Goal: Task Accomplishment & Management: Manage account settings

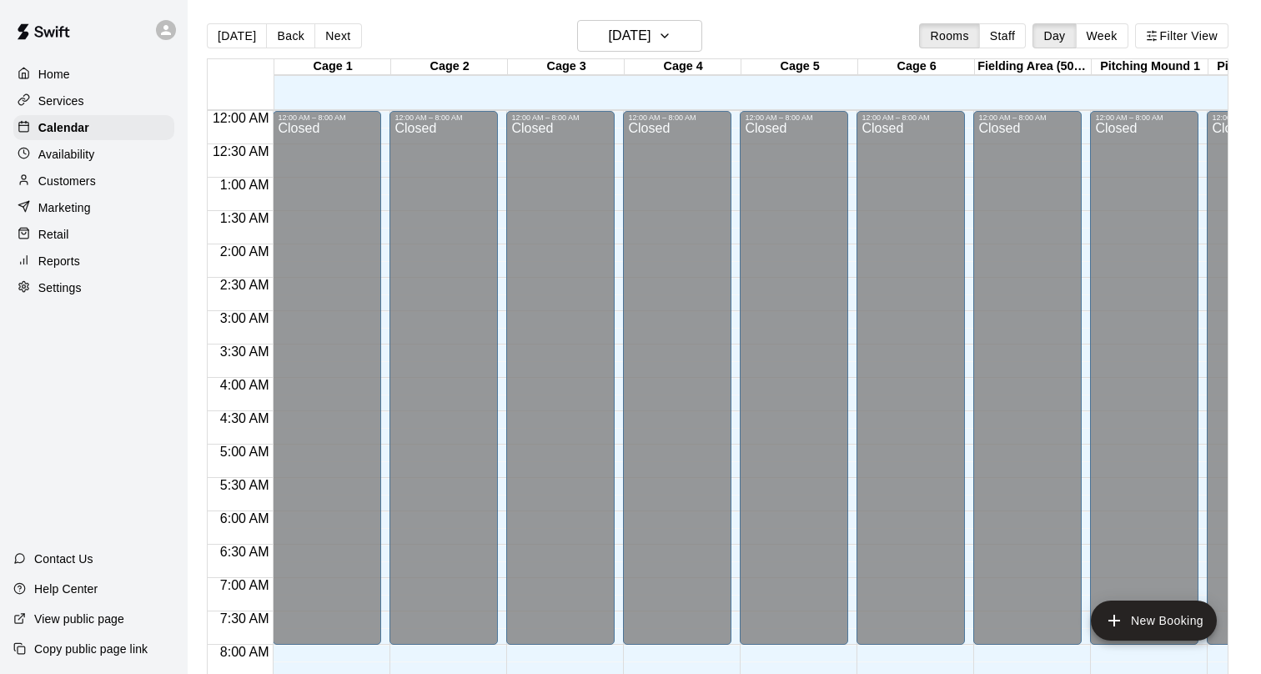
scroll to position [970, 0]
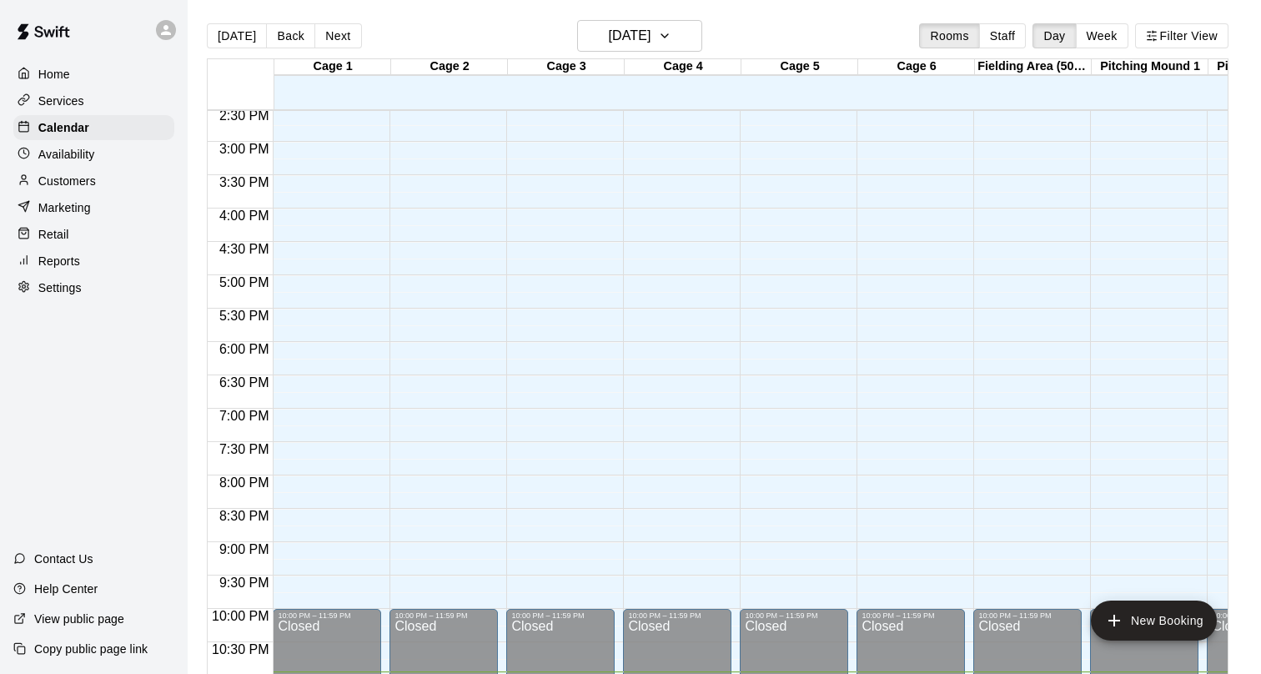
click at [83, 154] on p "Availability" at bounding box center [66, 154] width 57 height 17
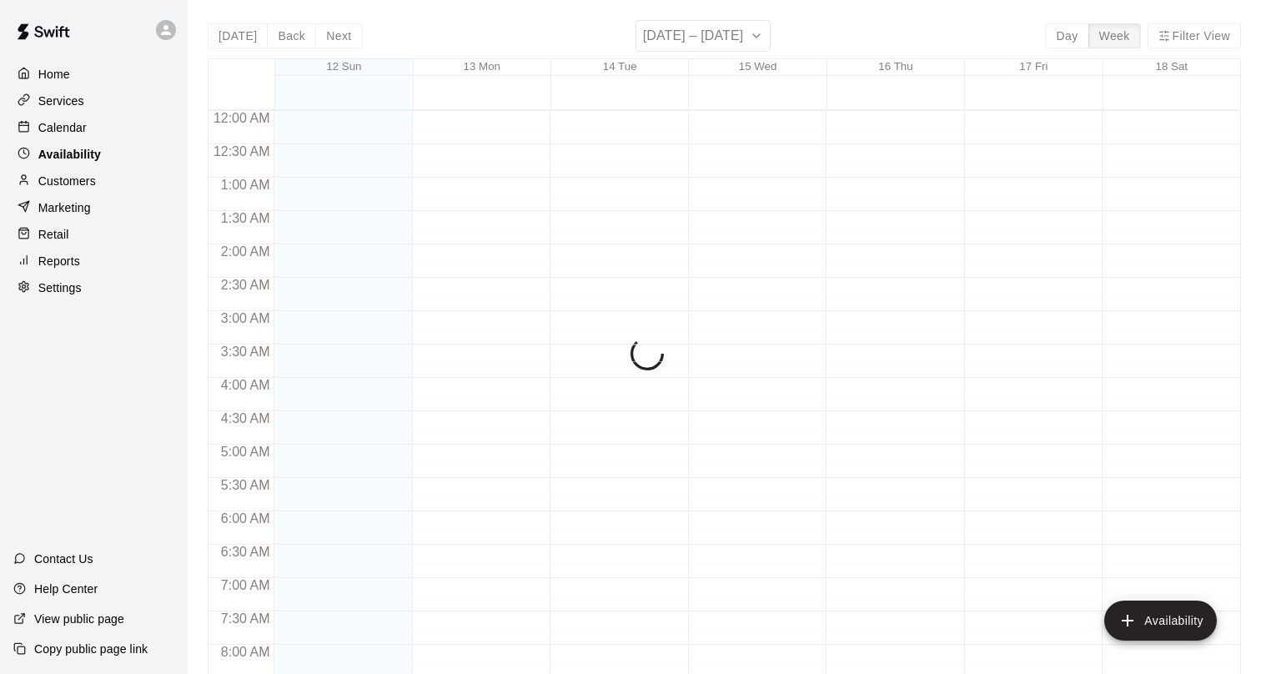
scroll to position [1020, 0]
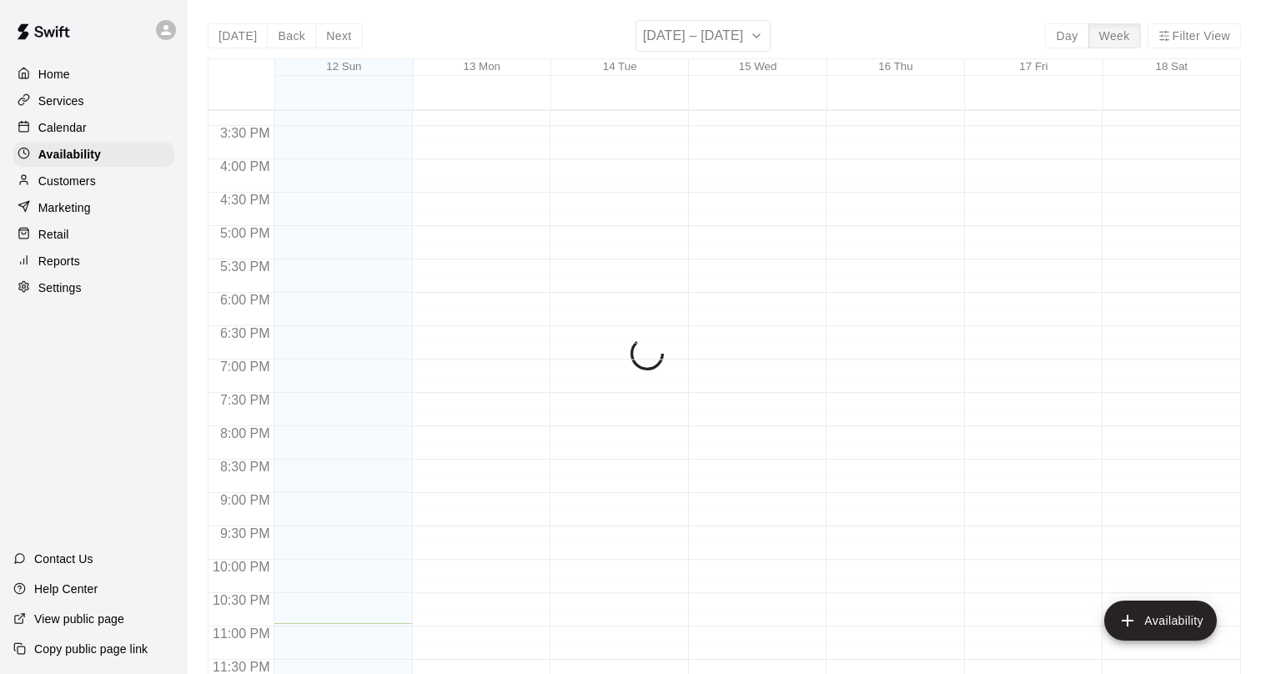
click at [101, 131] on div "Calendar" at bounding box center [93, 127] width 161 height 25
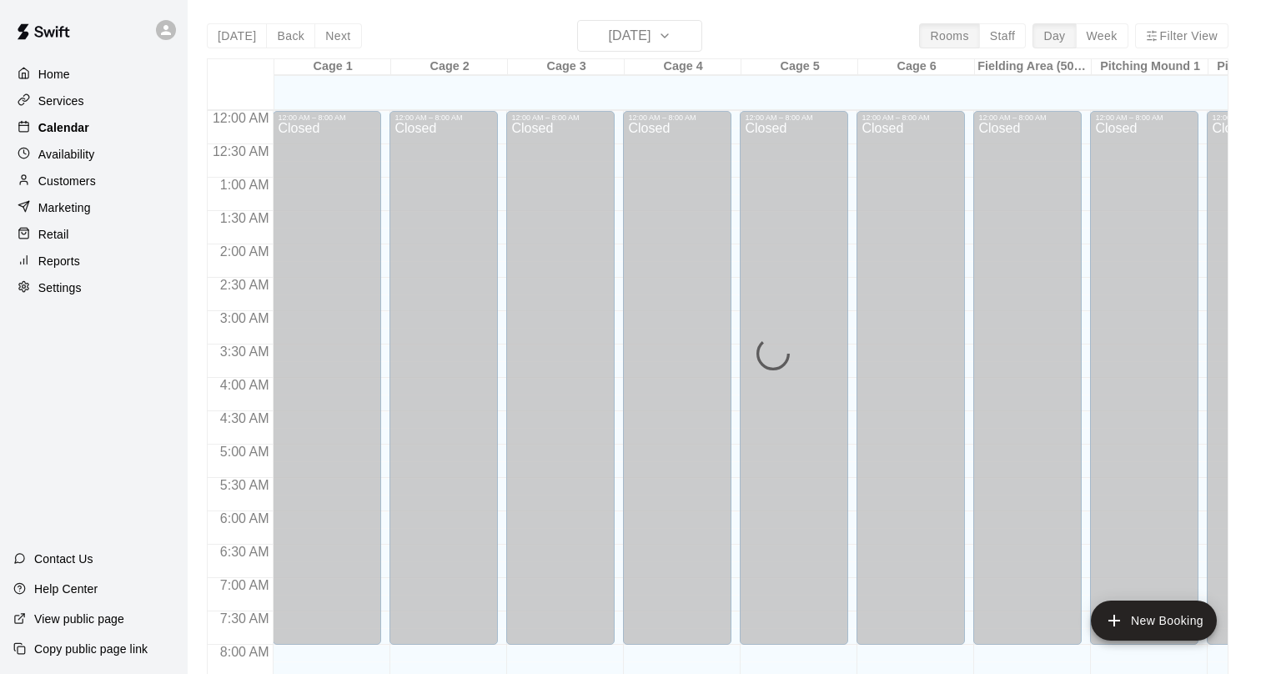
scroll to position [970, 0]
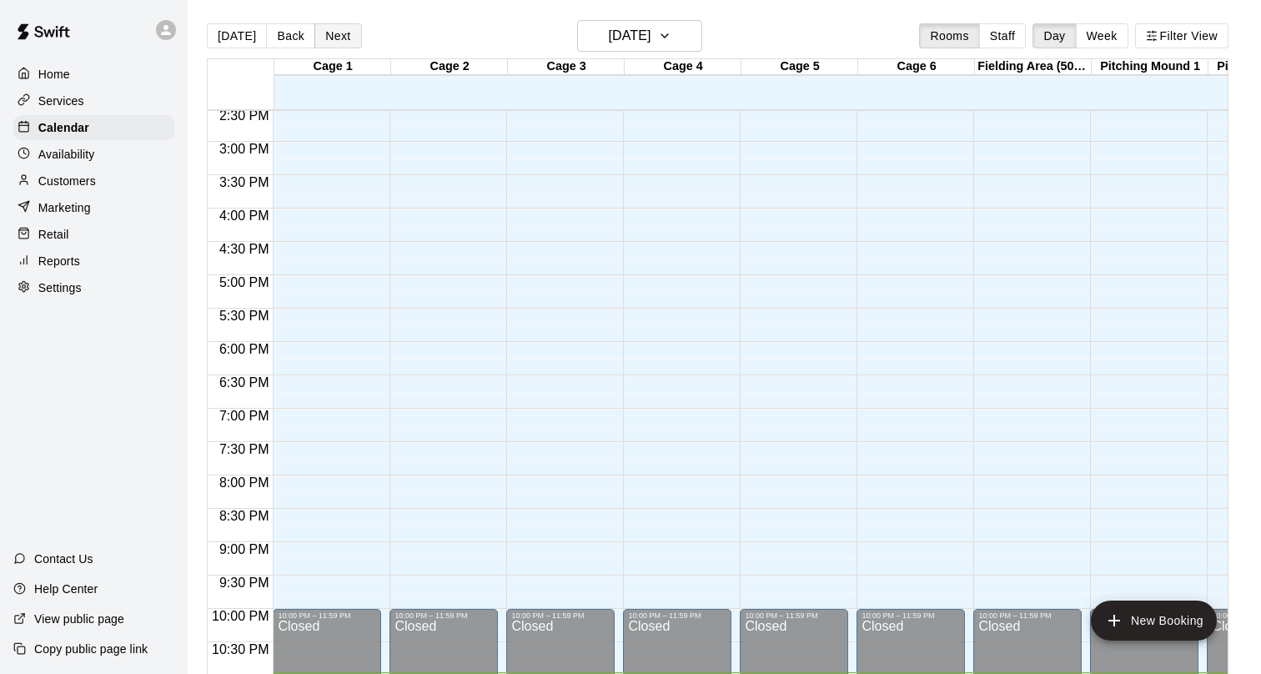
click at [331, 33] on button "Next" at bounding box center [337, 35] width 47 height 25
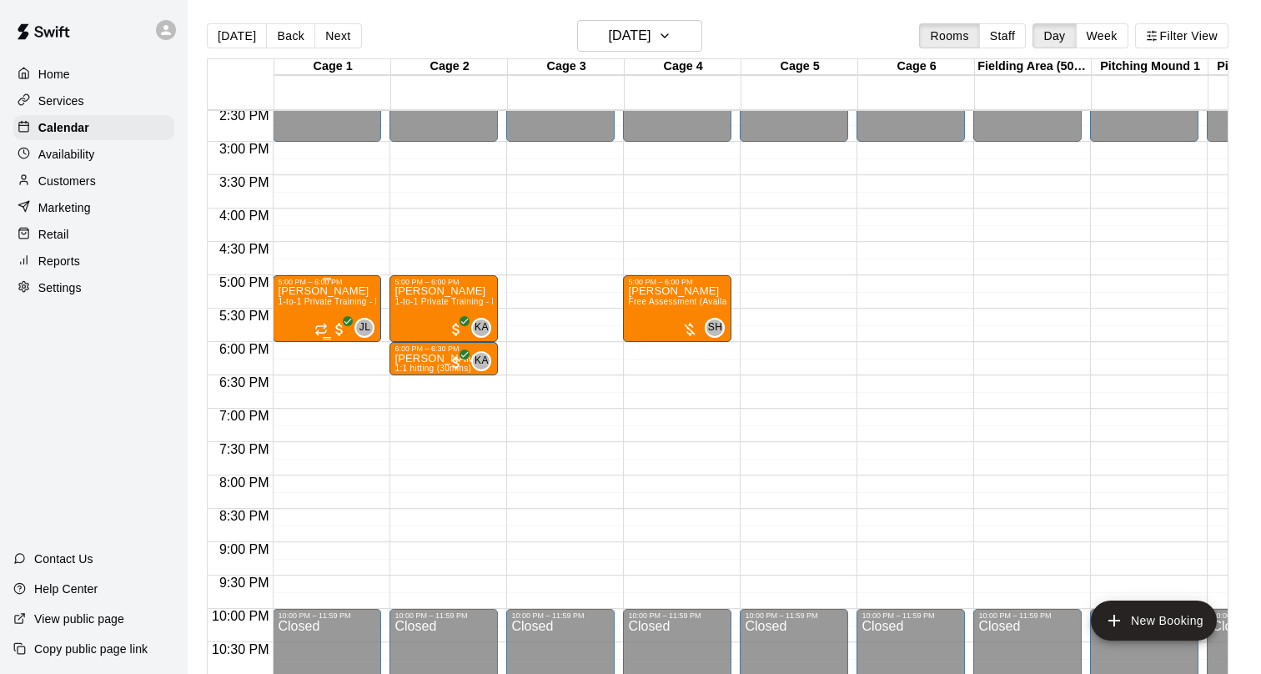
click at [298, 313] on div "[PERSON_NAME] 1-to-1 Private Training - Hitting" at bounding box center [327, 623] width 98 height 674
click at [679, 37] on div at bounding box center [630, 337] width 1261 height 674
click at [671, 37] on icon "button" at bounding box center [664, 36] width 13 height 20
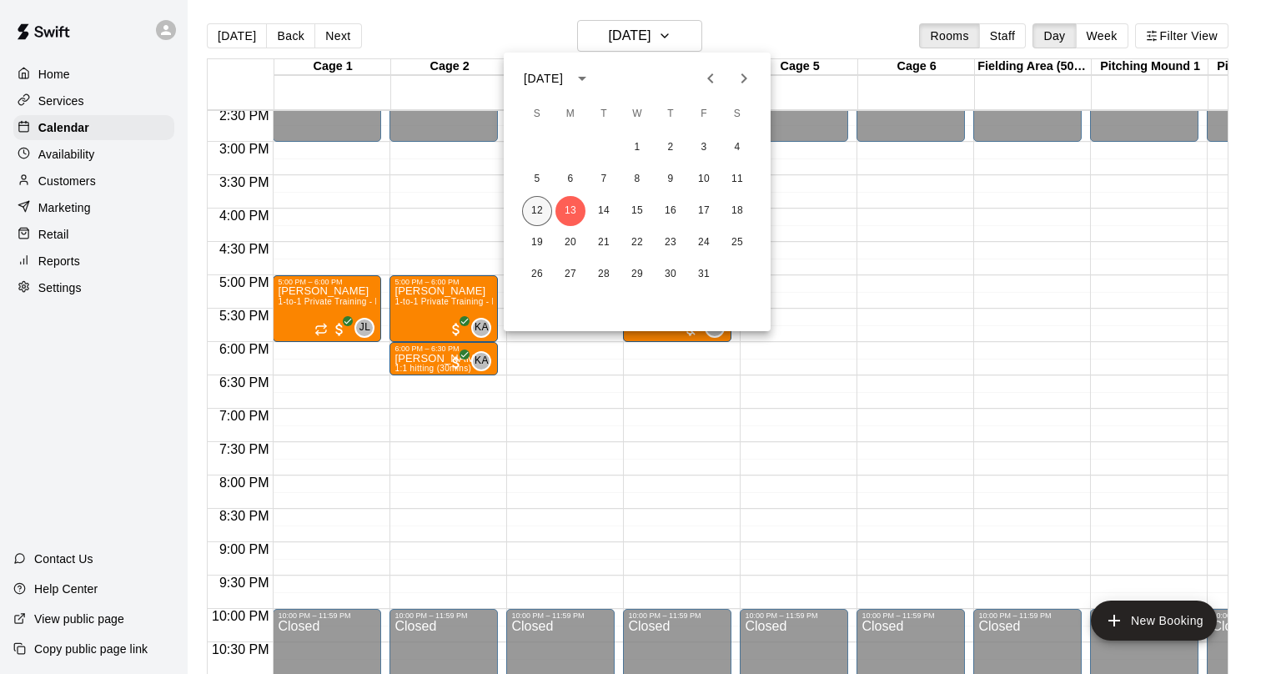
click at [547, 208] on button "12" at bounding box center [537, 211] width 30 height 30
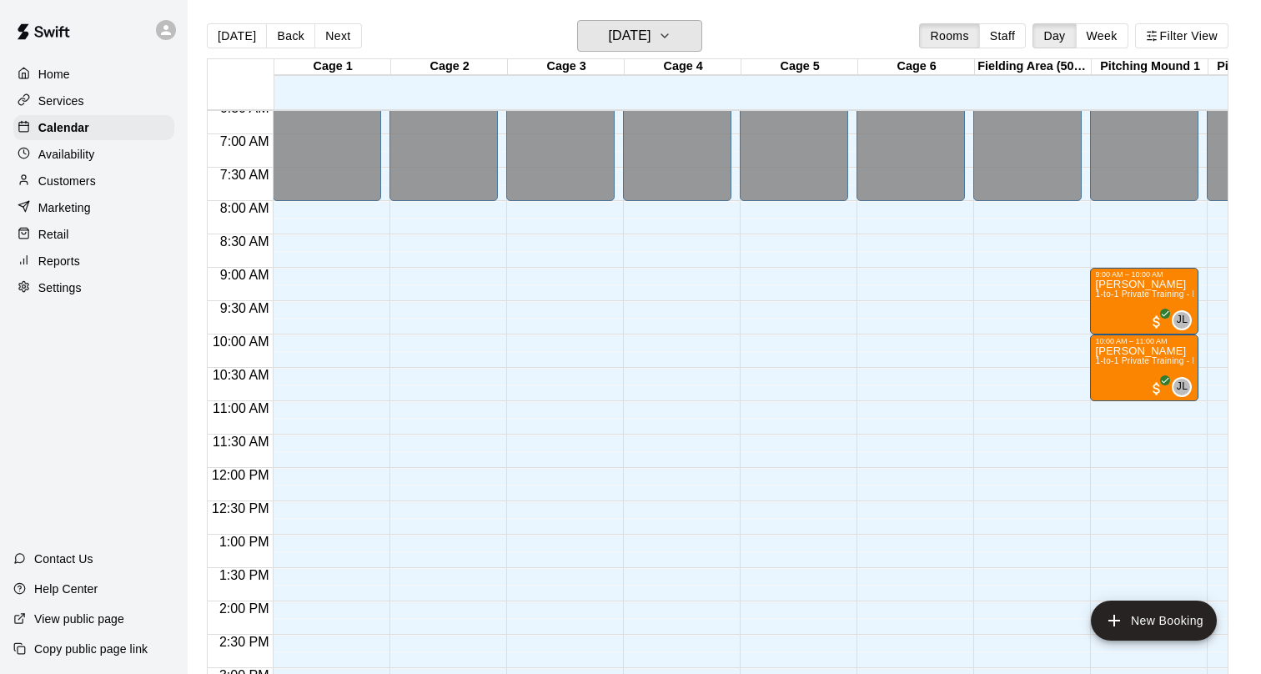
scroll to position [398, 0]
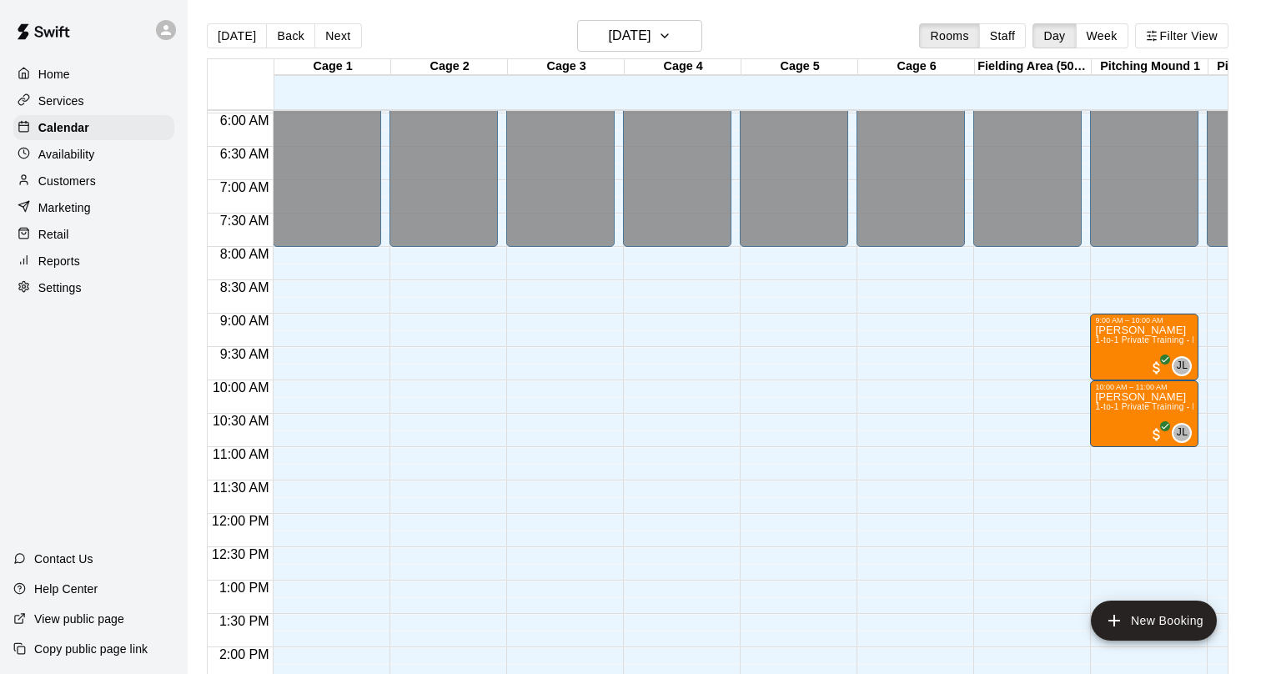
click at [86, 181] on p "Customers" at bounding box center [67, 181] width 58 height 17
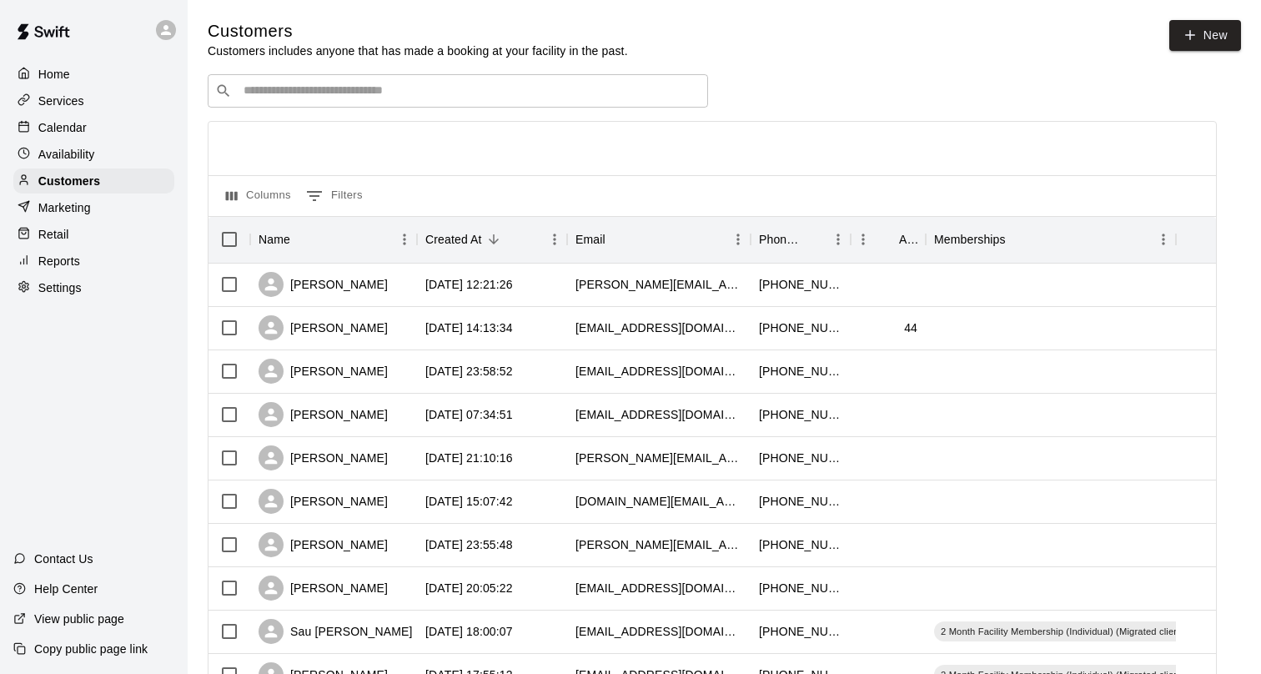
click at [343, 52] on p "Customers includes anyone that has made a booking at your facility in the past." at bounding box center [418, 51] width 420 height 17
click at [339, 77] on div "​ ​" at bounding box center [458, 90] width 500 height 33
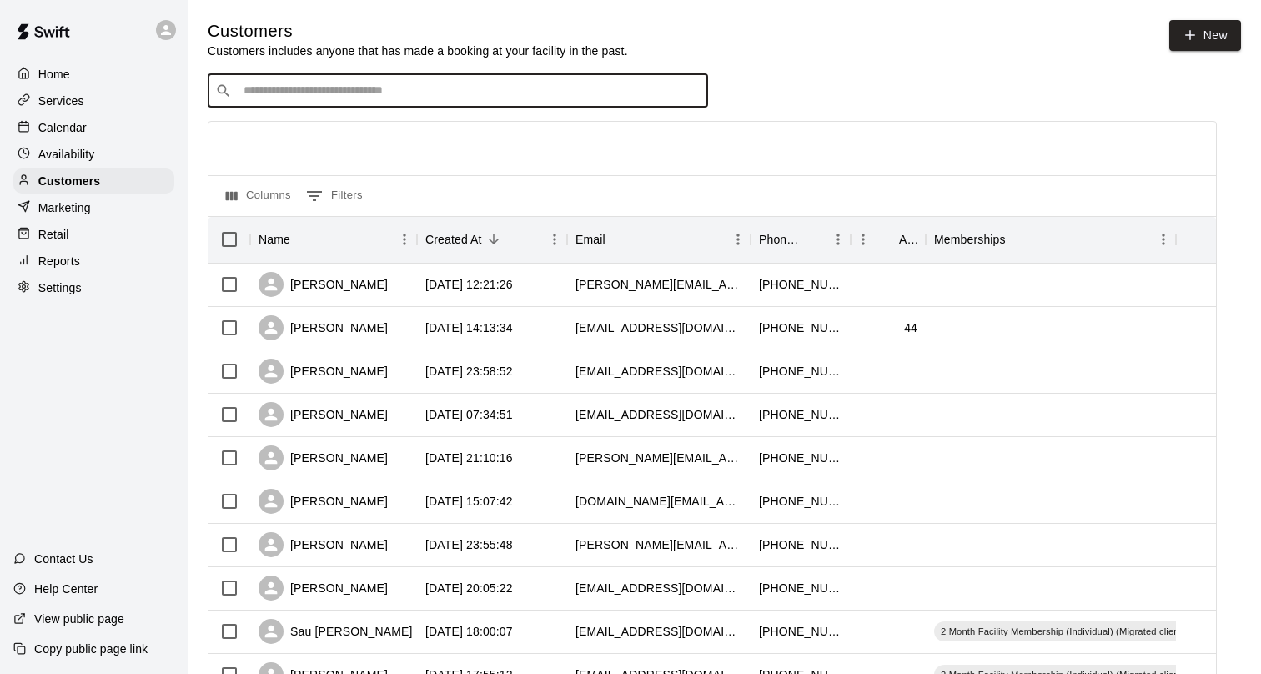
type input "*"
type input "***"
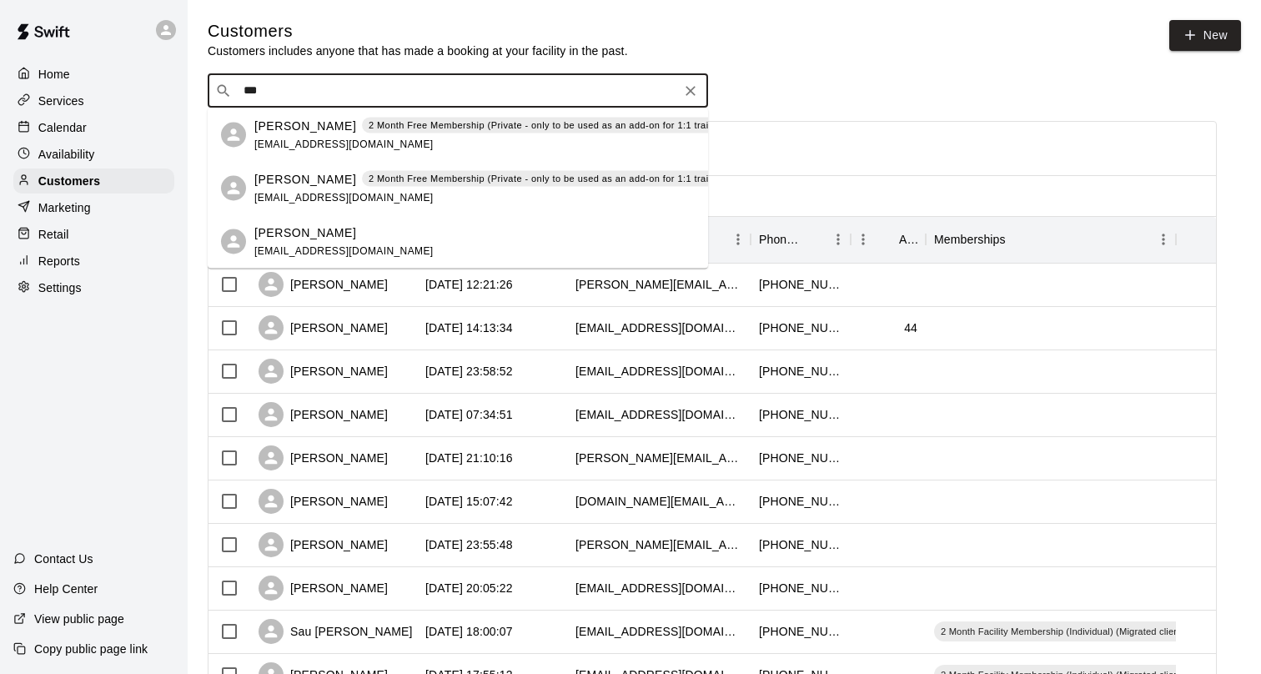
click at [327, 141] on span "[EMAIL_ADDRESS][DOMAIN_NAME]" at bounding box center [343, 144] width 179 height 12
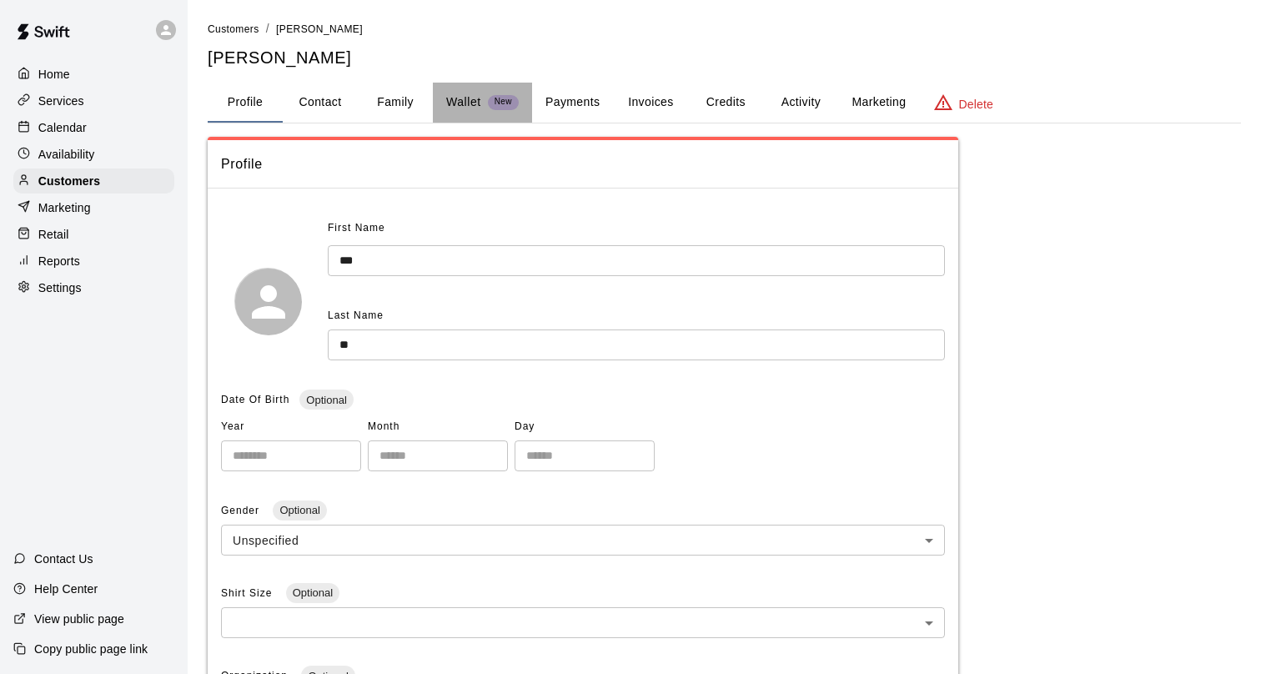
click at [462, 117] on button "Wallet New" at bounding box center [482, 103] width 99 height 40
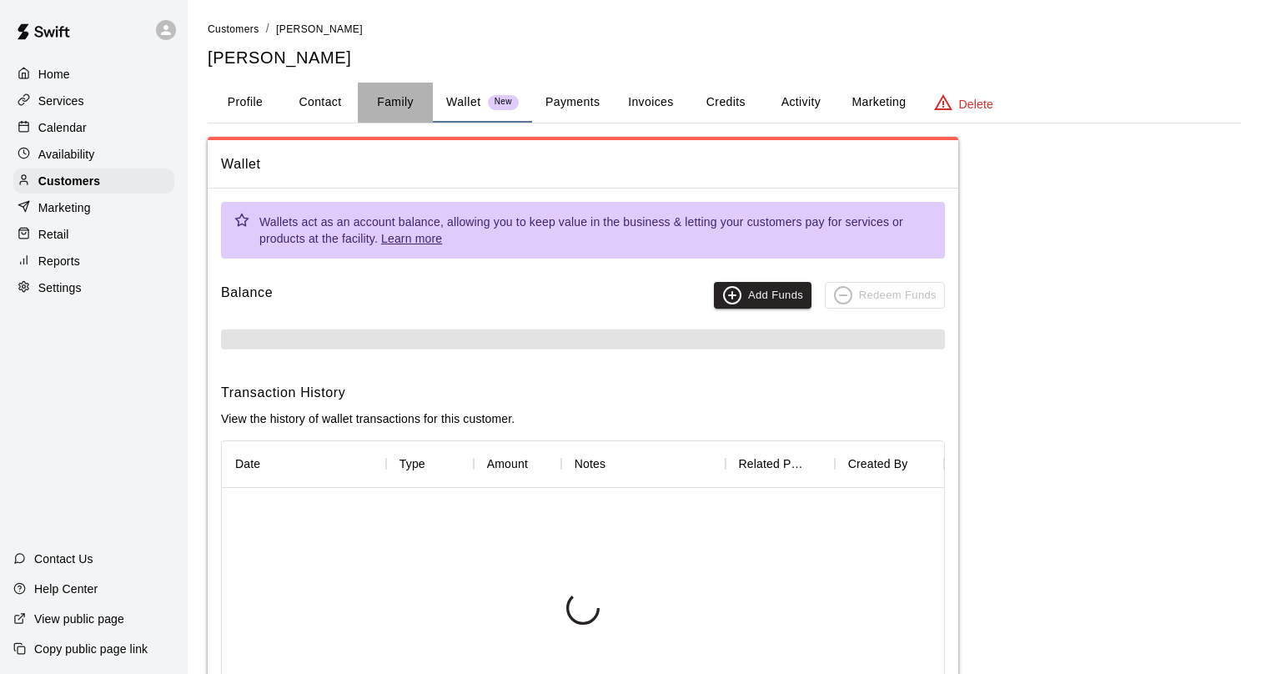
click at [368, 88] on button "Family" at bounding box center [395, 103] width 75 height 40
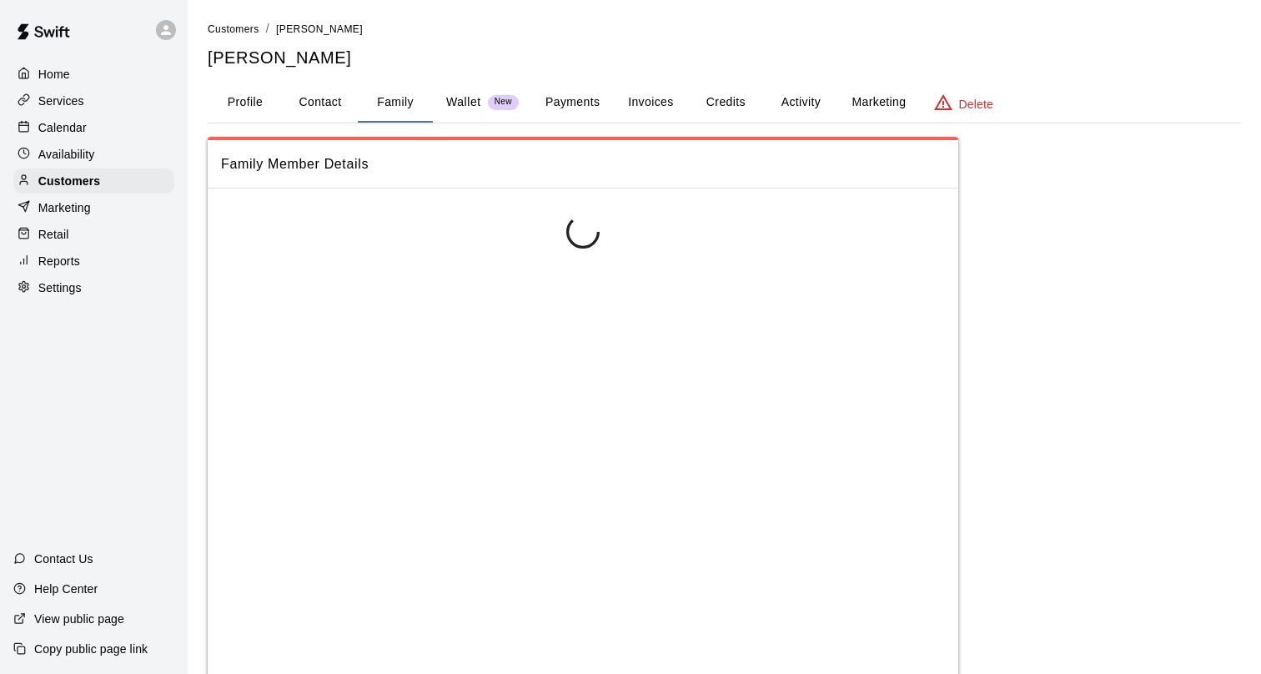
click at [561, 98] on button "Payments" at bounding box center [572, 103] width 81 height 40
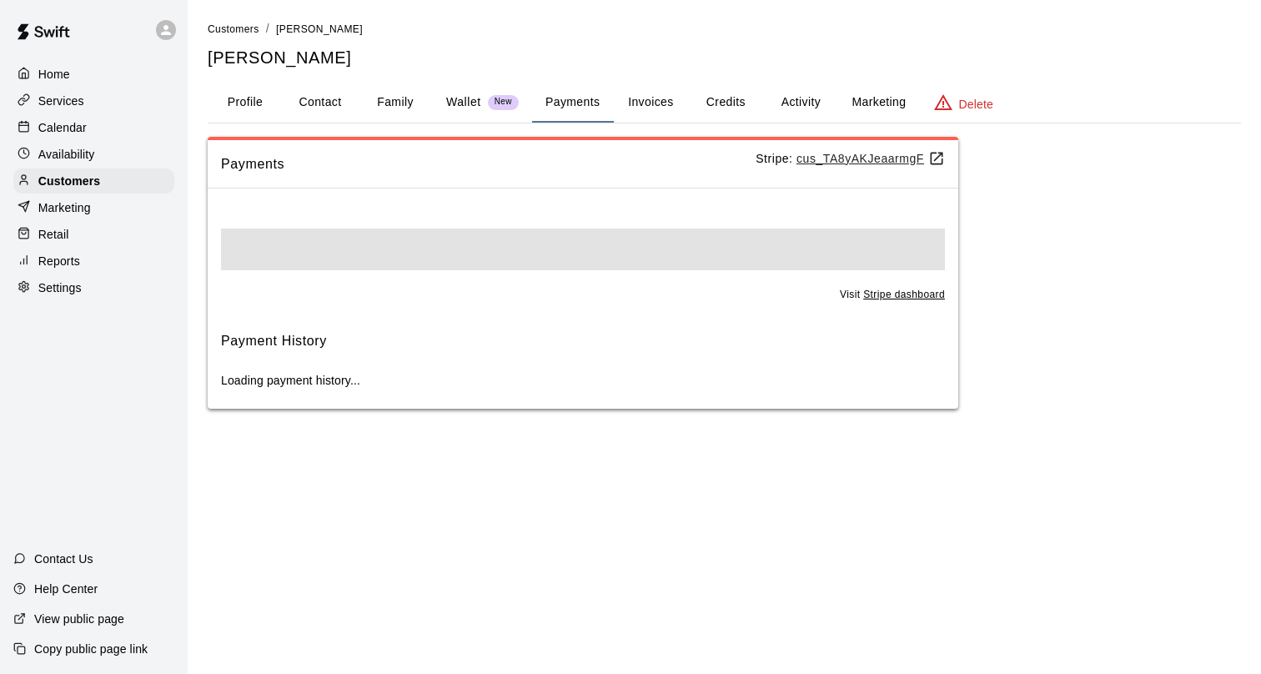
click at [644, 100] on button "Invoices" at bounding box center [650, 103] width 75 height 40
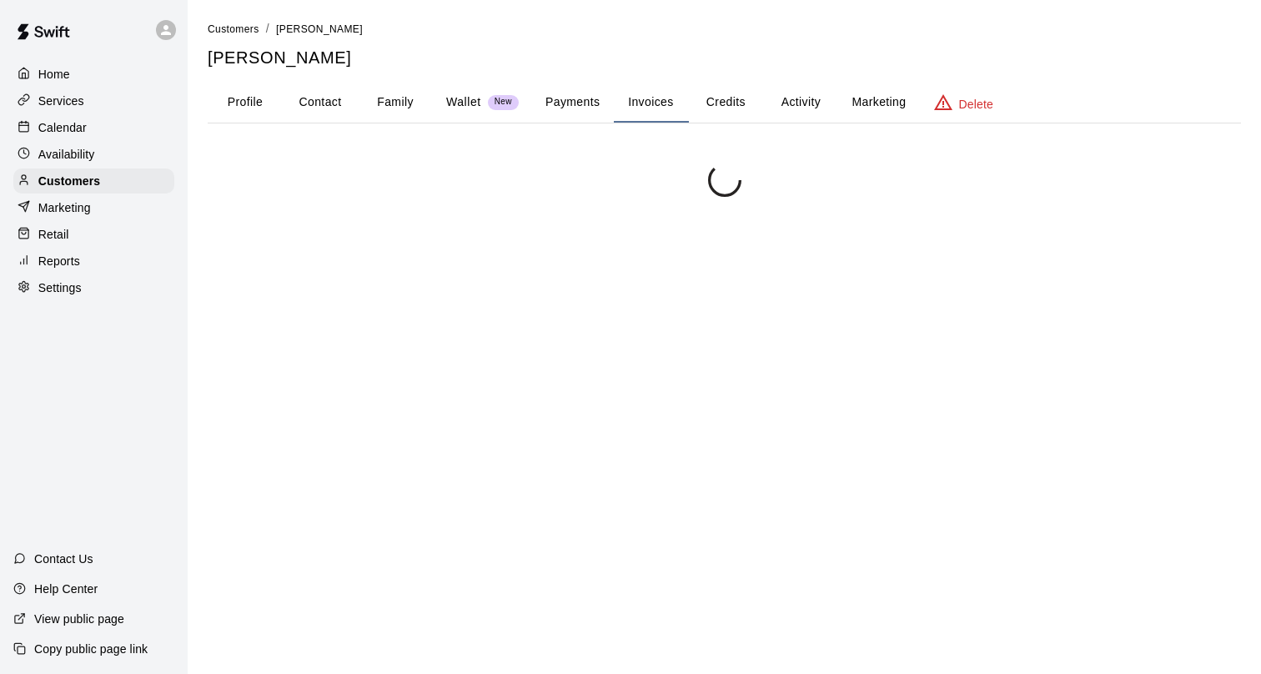
click at [734, 109] on button "Credits" at bounding box center [725, 103] width 75 height 40
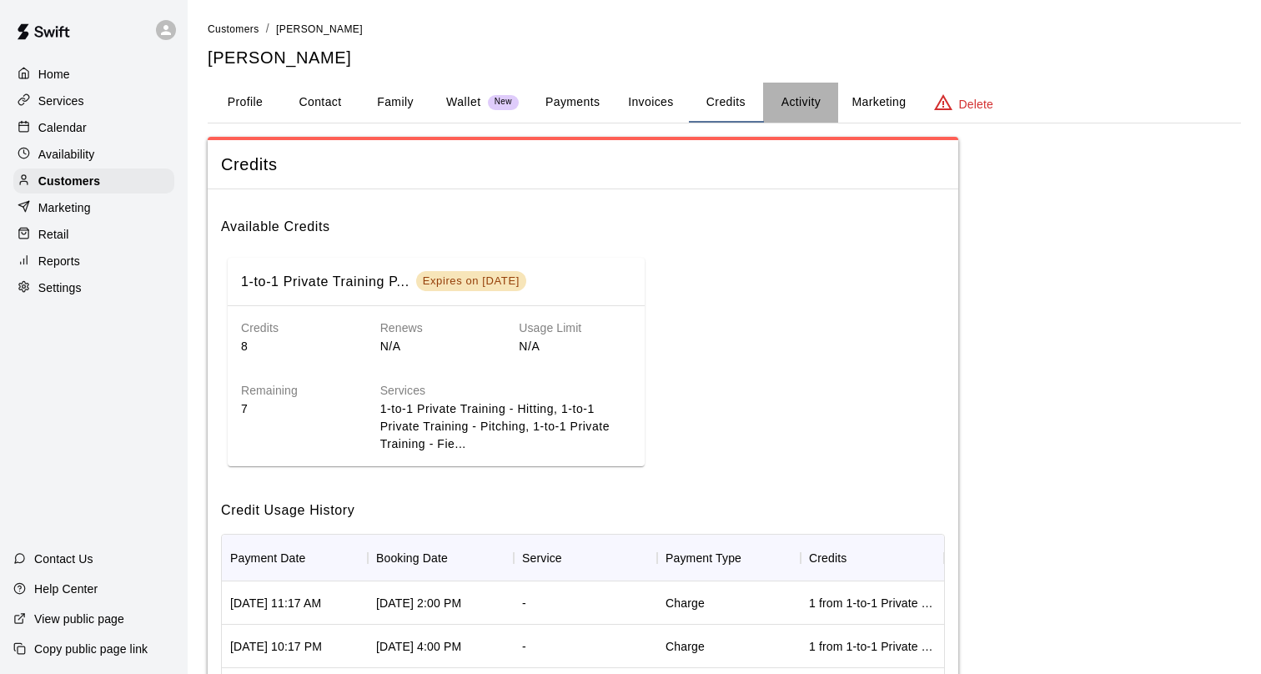
click at [795, 113] on button "Activity" at bounding box center [800, 103] width 75 height 40
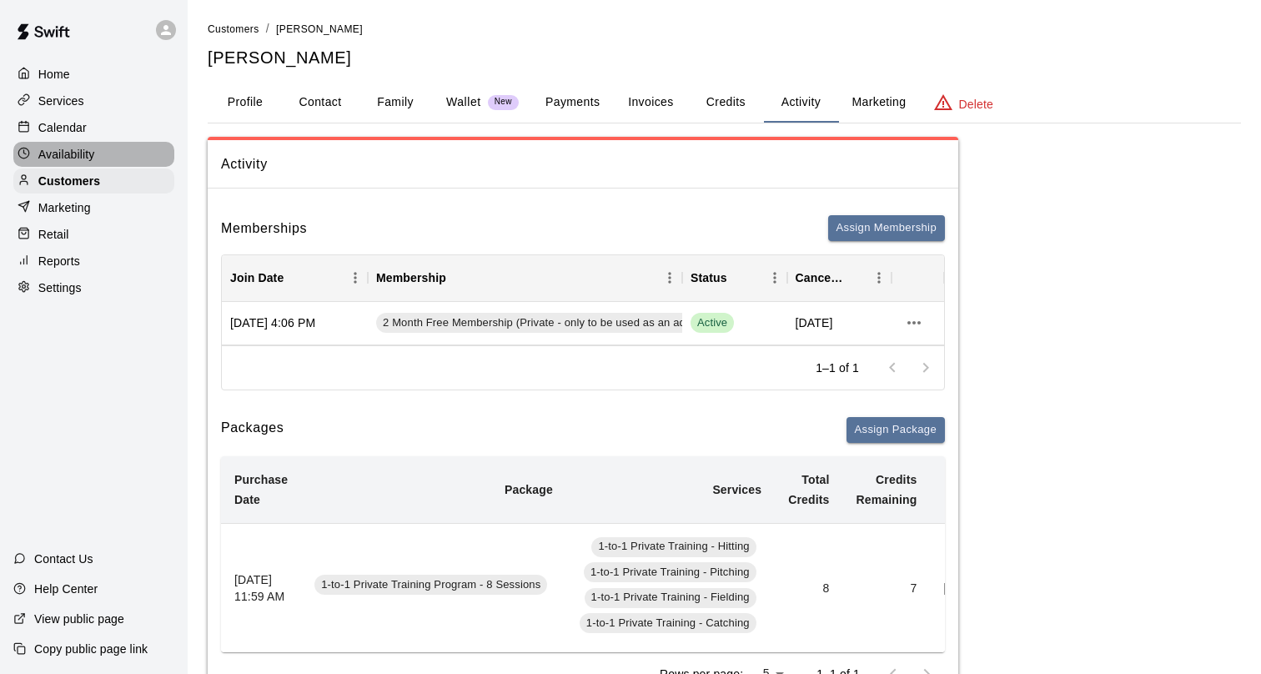
click at [88, 154] on p "Availability" at bounding box center [66, 154] width 57 height 17
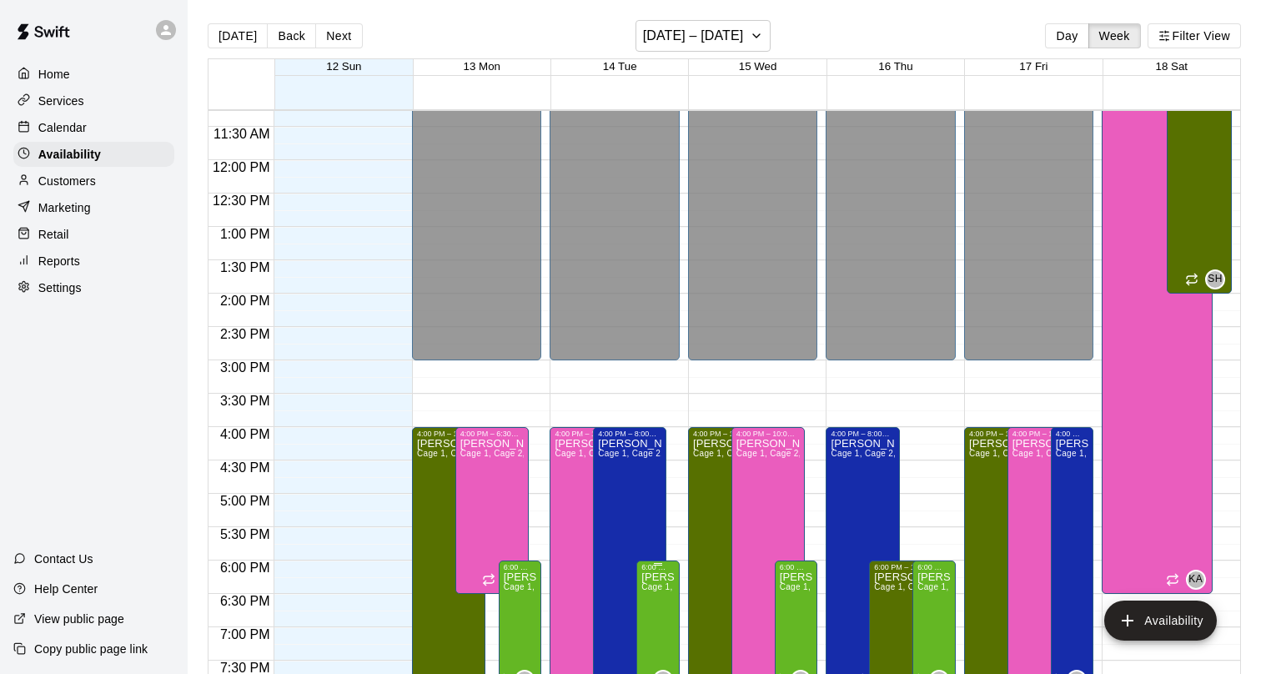
scroll to position [708, 0]
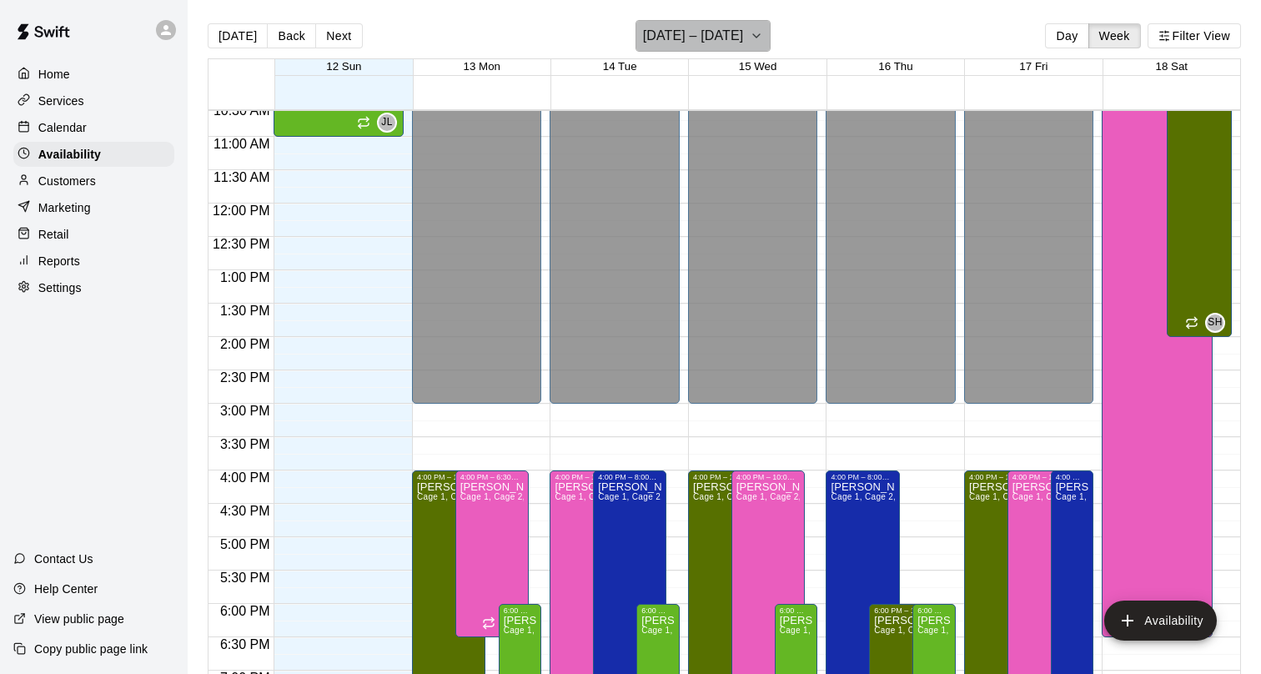
click at [750, 44] on icon "button" at bounding box center [756, 36] width 13 height 20
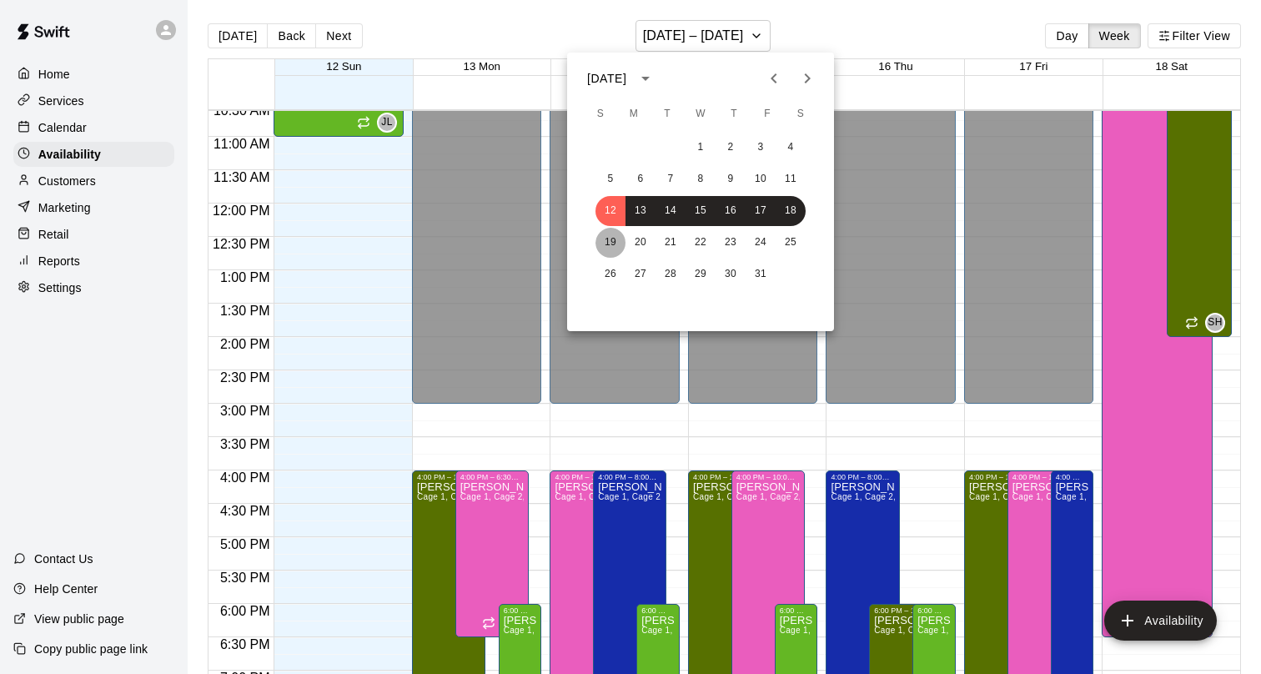
click at [617, 238] on button "19" at bounding box center [610, 243] width 30 height 30
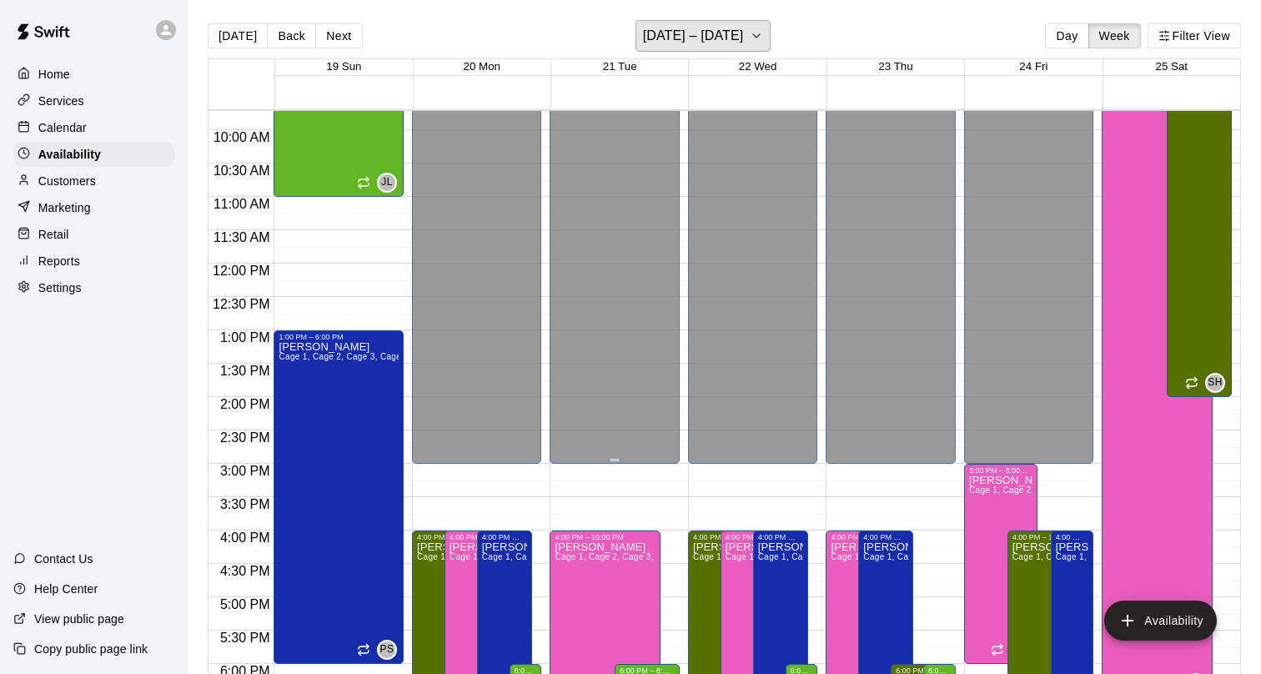
scroll to position [645, 0]
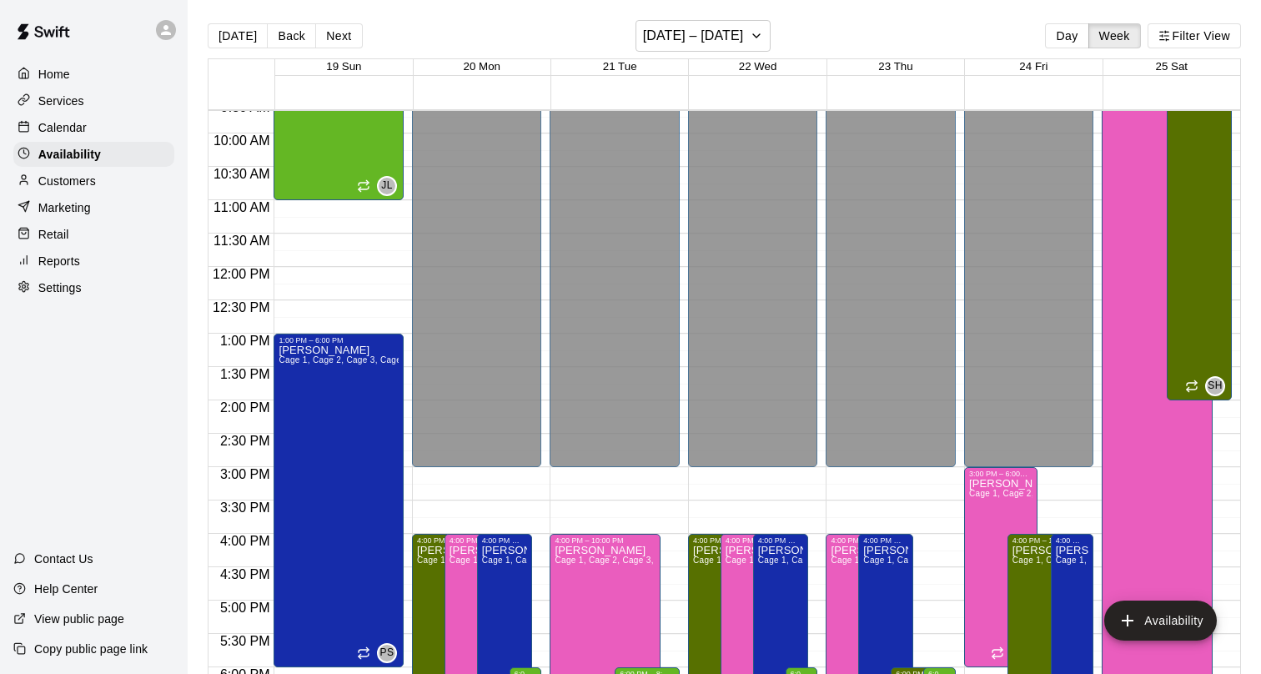
click at [68, 132] on p "Calendar" at bounding box center [62, 127] width 48 height 17
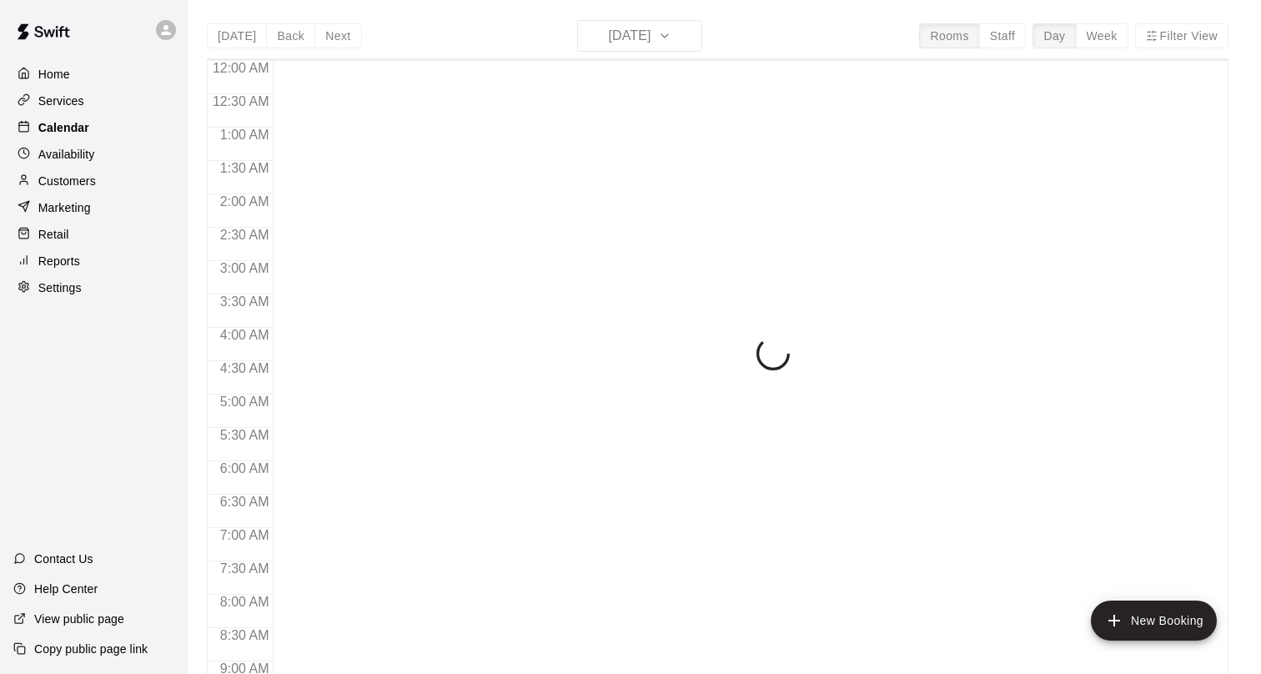
scroll to position [970, 0]
